Goal: Information Seeking & Learning: Learn about a topic

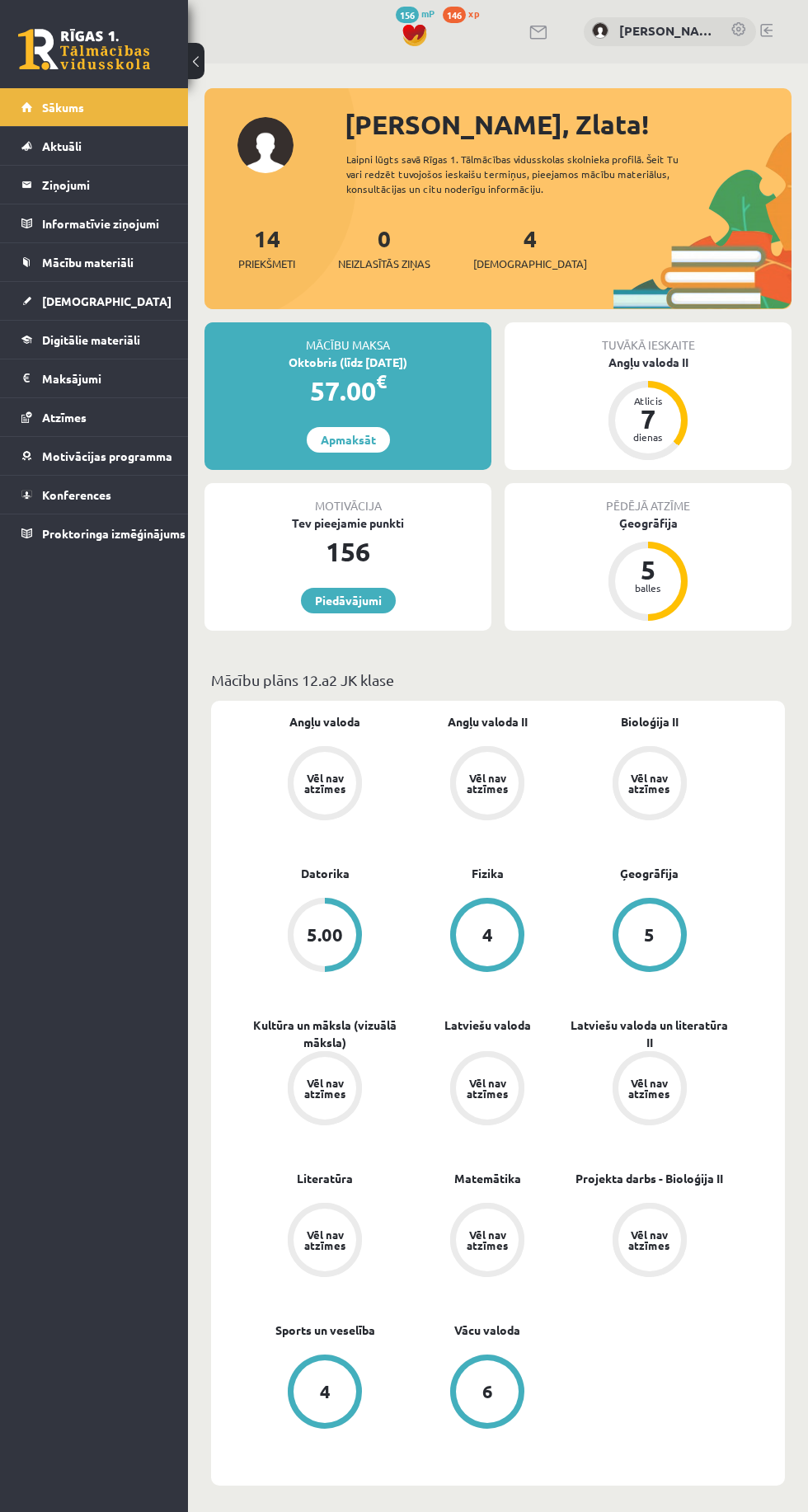
click at [40, 338] on link "Digitālie materiāli" at bounding box center [94, 340] width 146 height 38
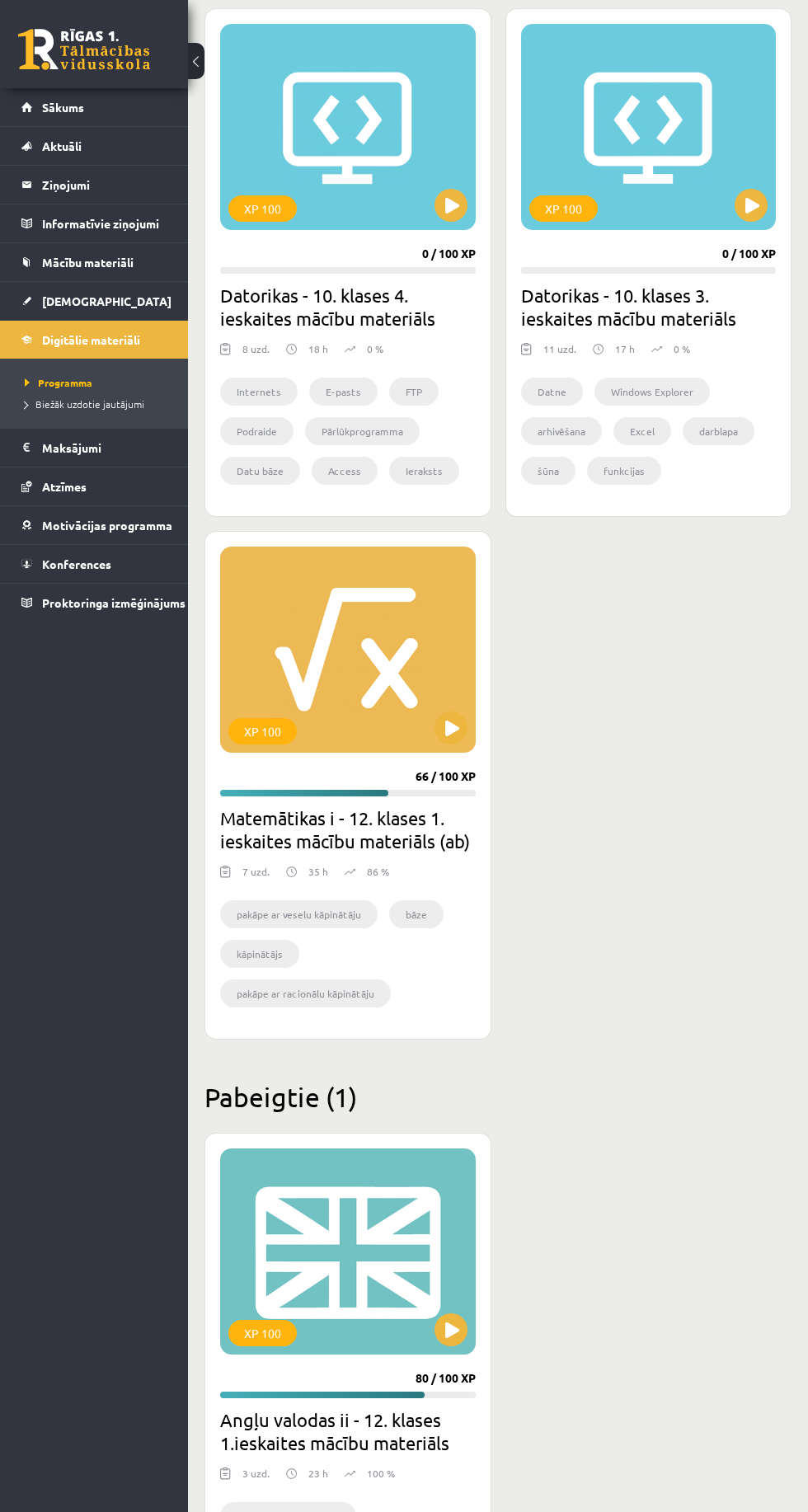
click at [366, 1232] on div "XP 100" at bounding box center [348, 1251] width 256 height 206
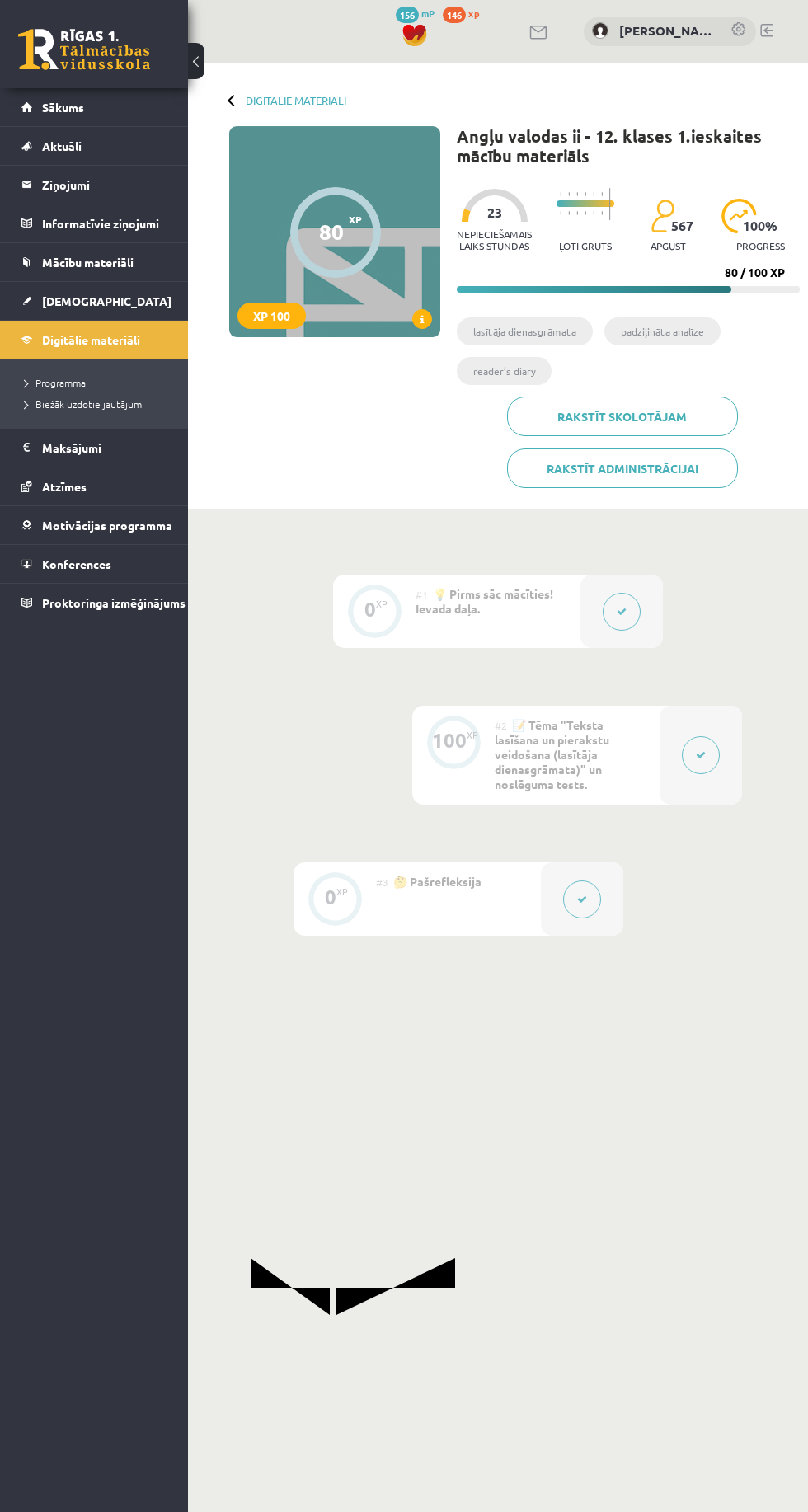
click at [575, 776] on div "#2 📝 Tēma "Teksta lasīšana un pierakstu veidošana (lasītāja dienasgrāmata)" un …" at bounding box center [577, 755] width 165 height 99
click at [704, 766] on button at bounding box center [701, 755] width 38 height 38
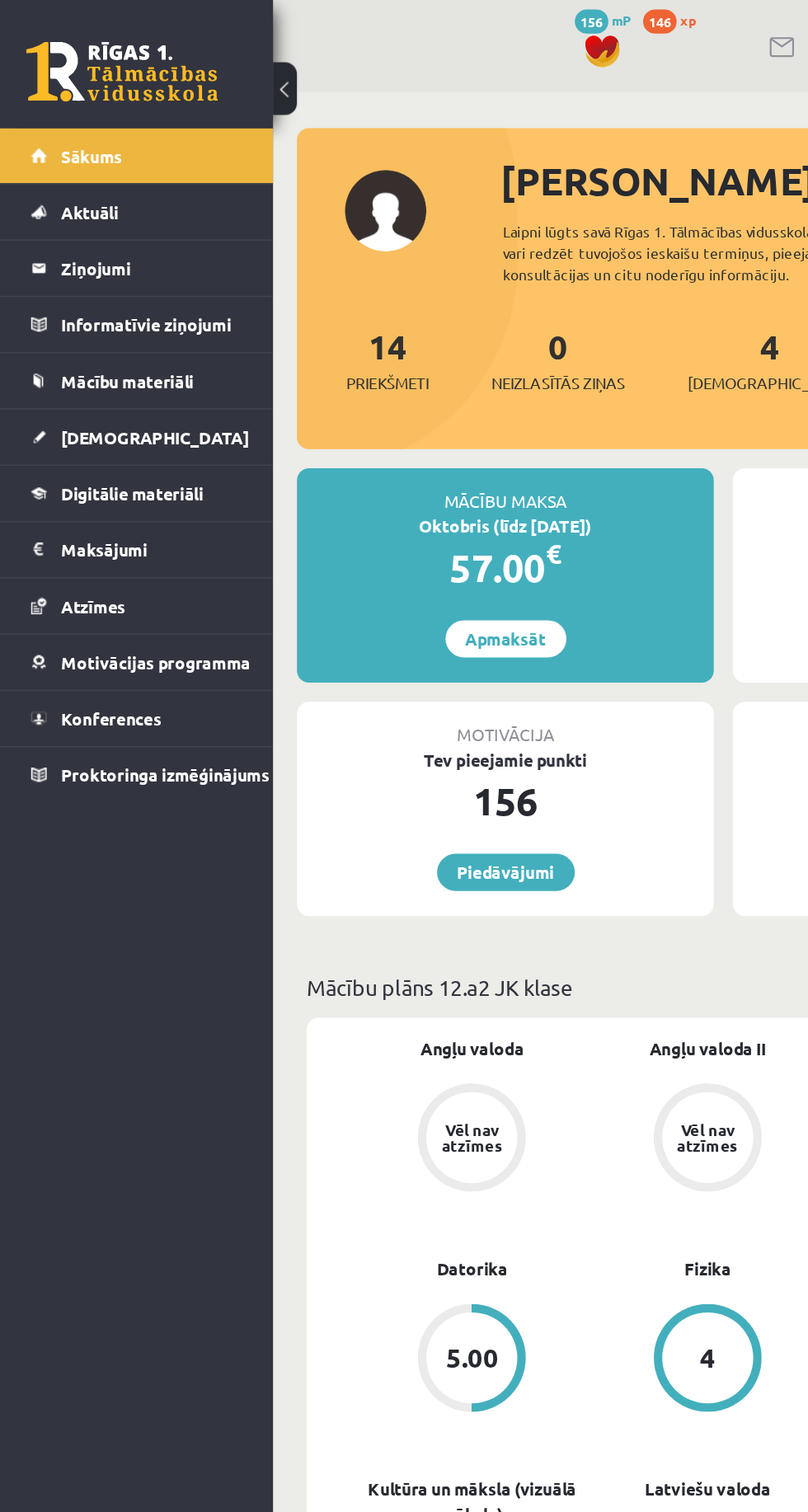
click at [130, 264] on span "Mācību materiāli" at bounding box center [88, 262] width 91 height 15
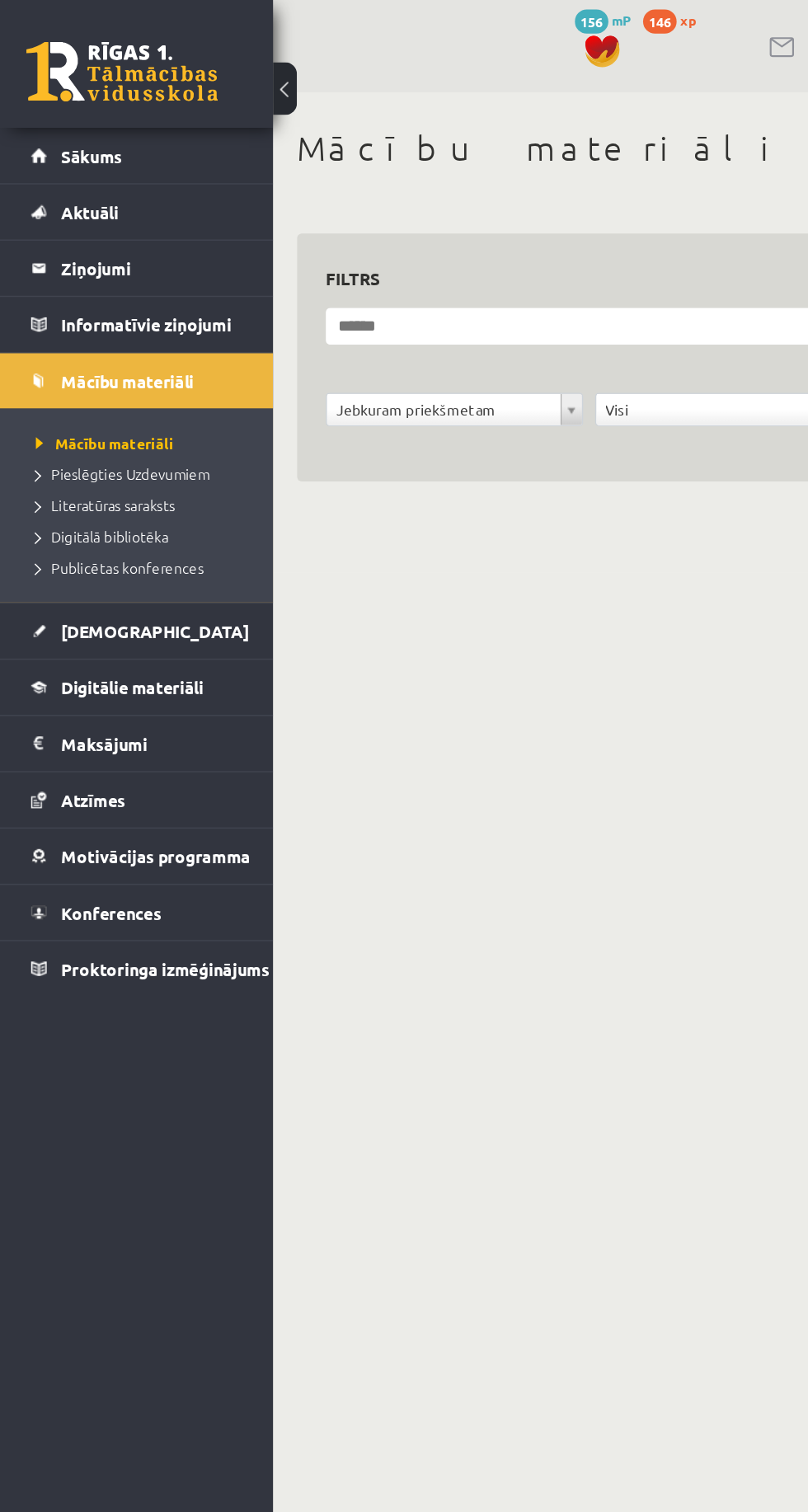
click at [137, 443] on link "[DEMOGRAPHIC_DATA]" at bounding box center [94, 434] width 146 height 38
